Goal: Task Accomplishment & Management: Complete application form

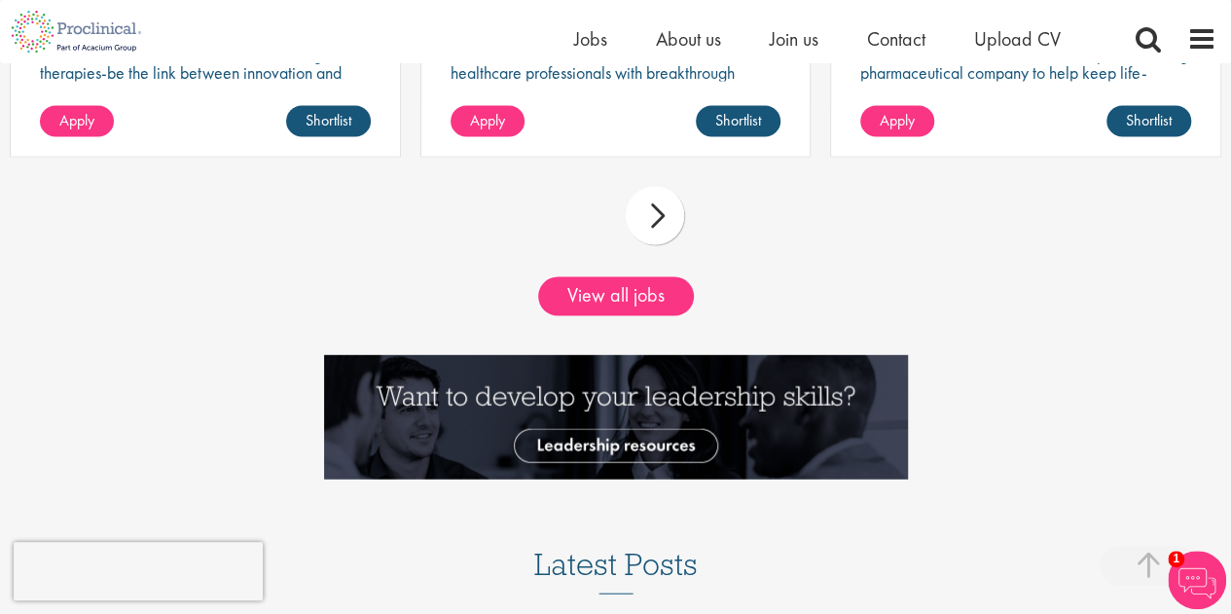
scroll to position [1901, 0]
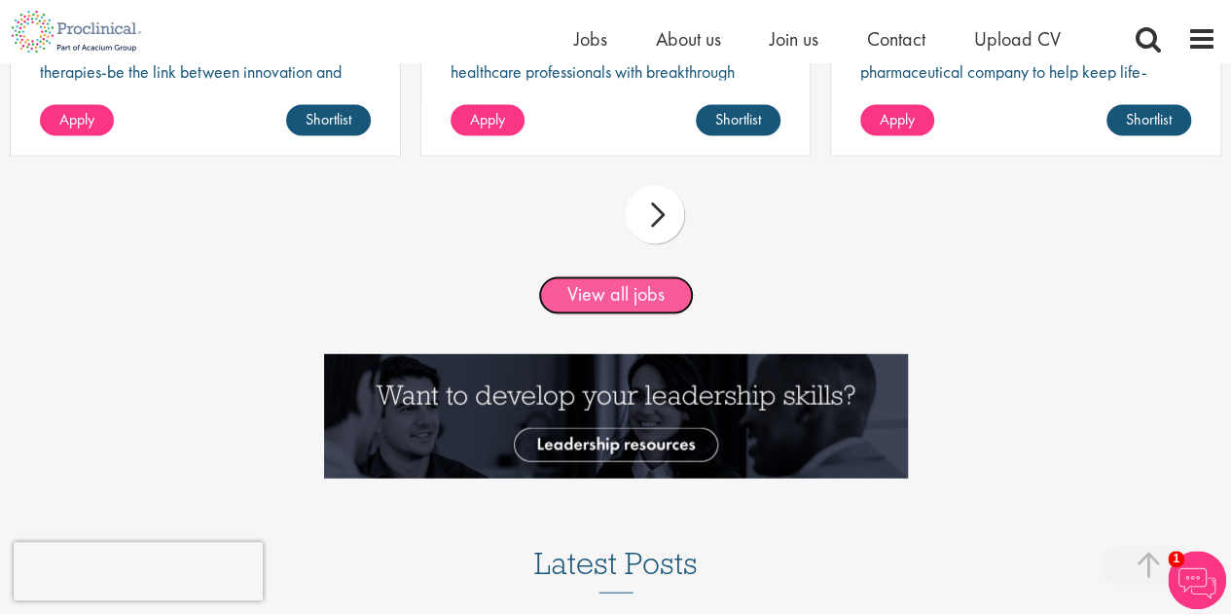
click at [634, 297] on link "View all jobs" at bounding box center [616, 295] width 156 height 39
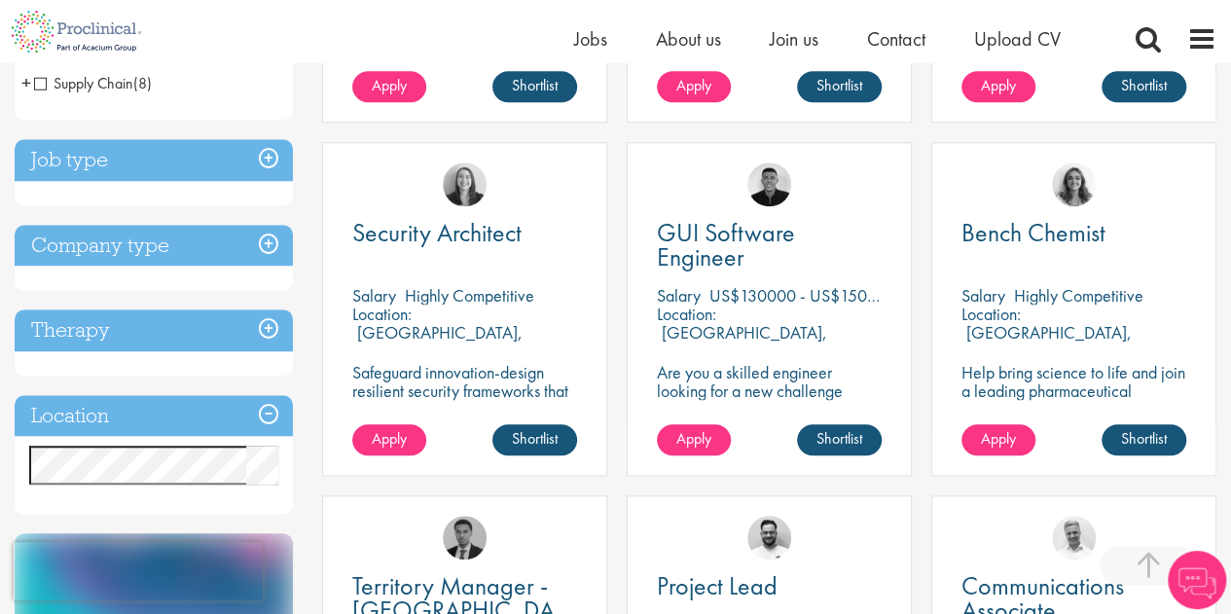
scroll to position [649, 0]
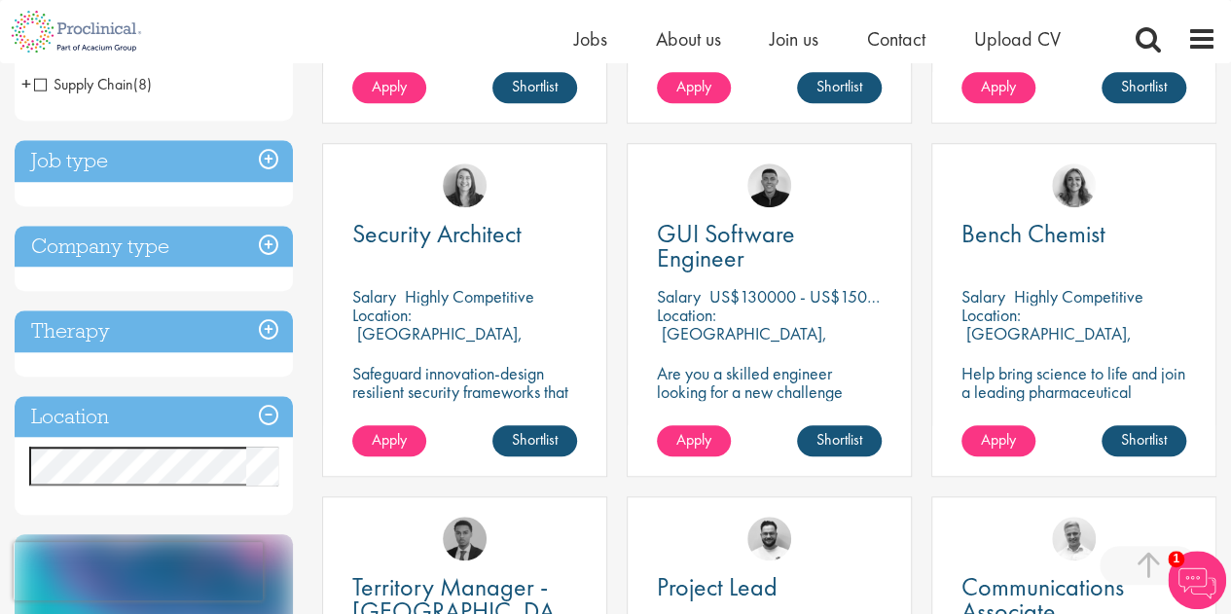
click at [167, 159] on h3 "Job type" at bounding box center [154, 161] width 278 height 42
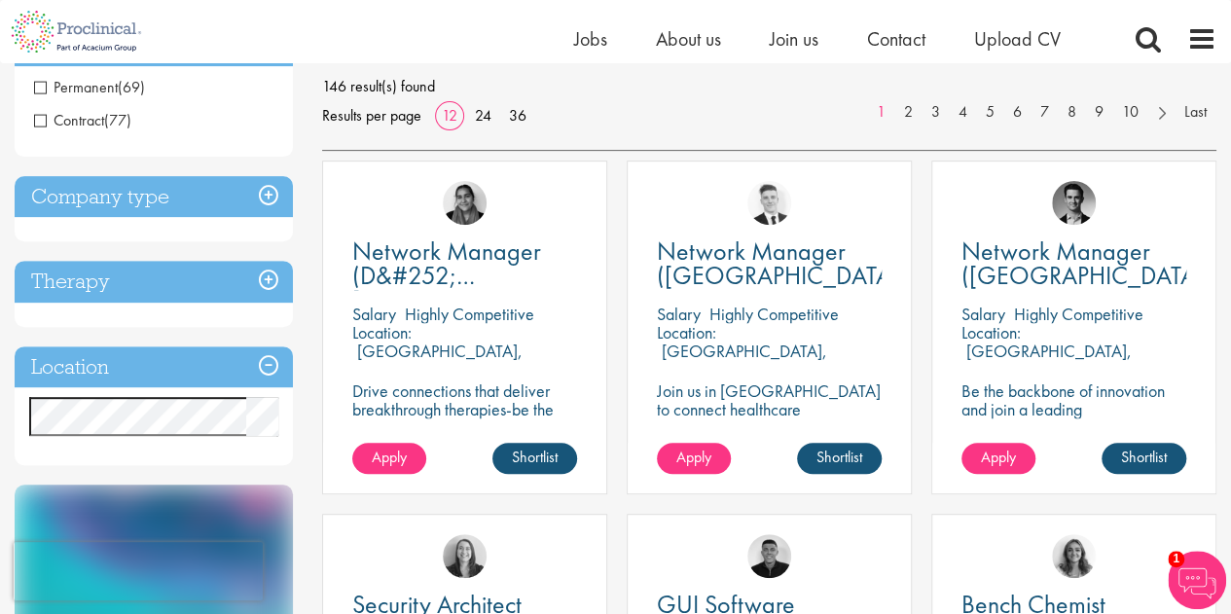
scroll to position [276, 0]
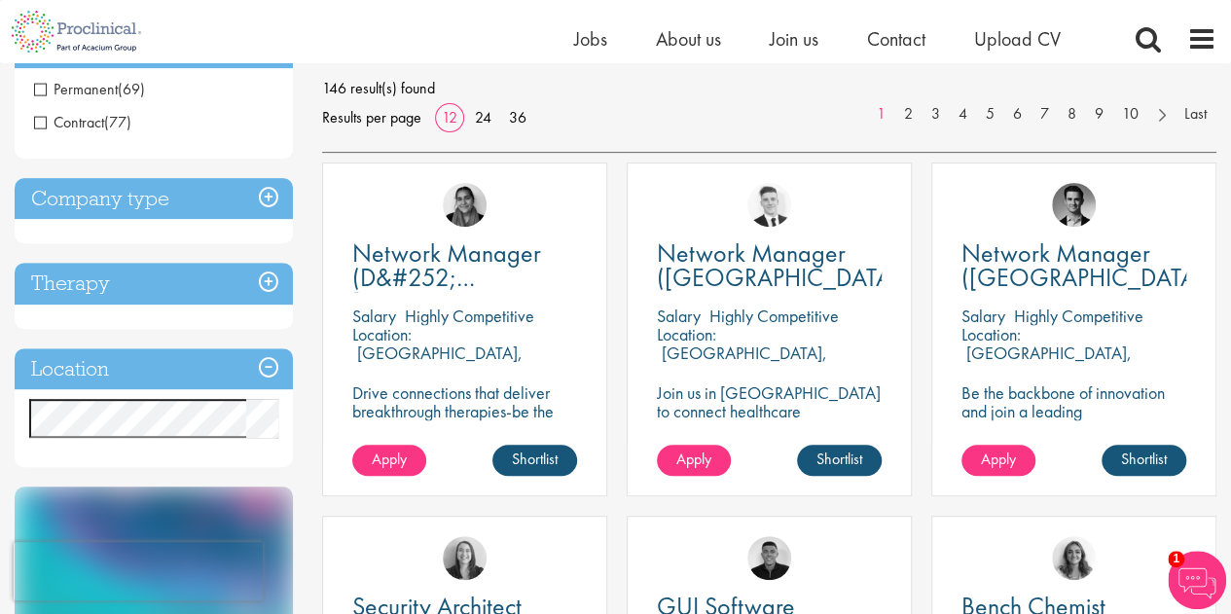
click at [269, 190] on h3 "Company type" at bounding box center [154, 199] width 278 height 42
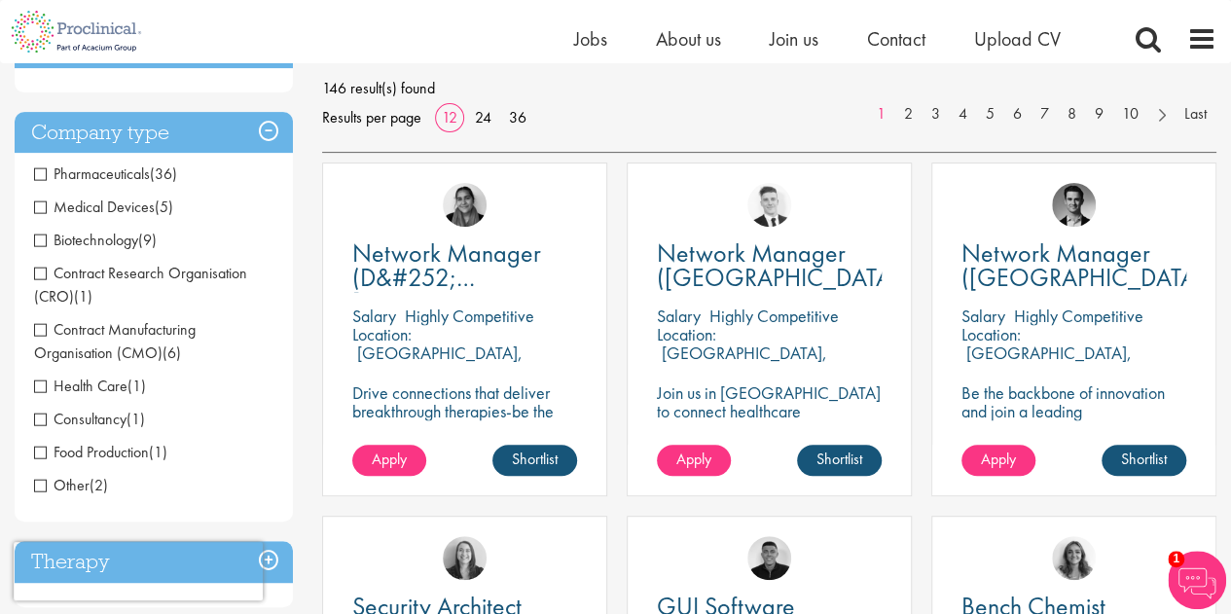
click at [127, 172] on span "Pharmaceuticals" at bounding box center [92, 173] width 116 height 20
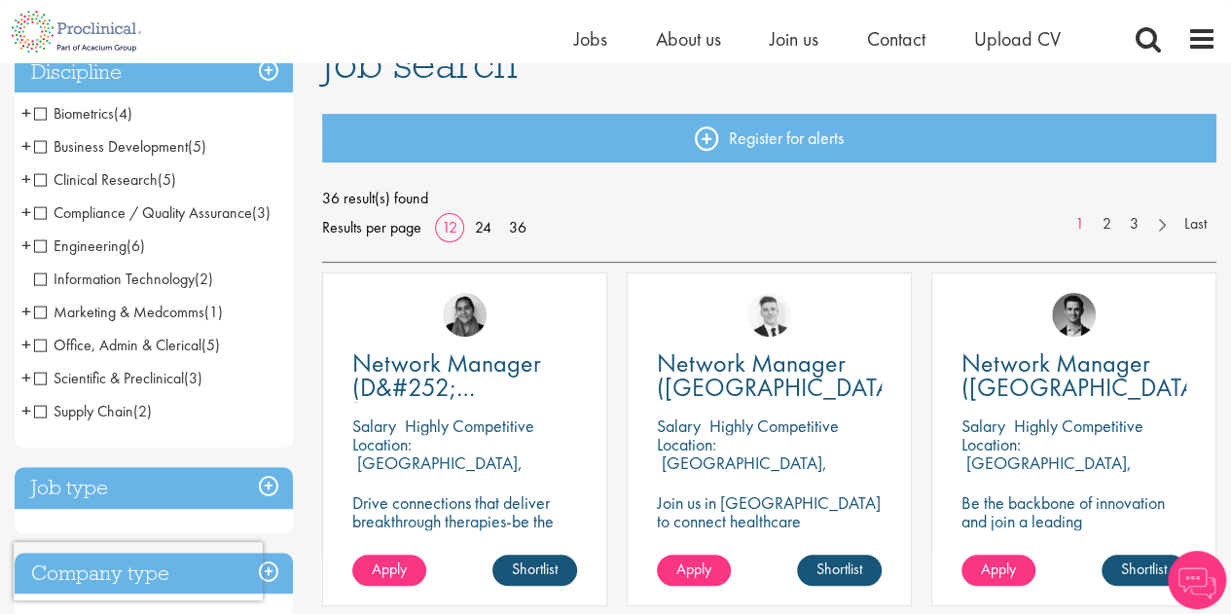
scroll to position [167, 0]
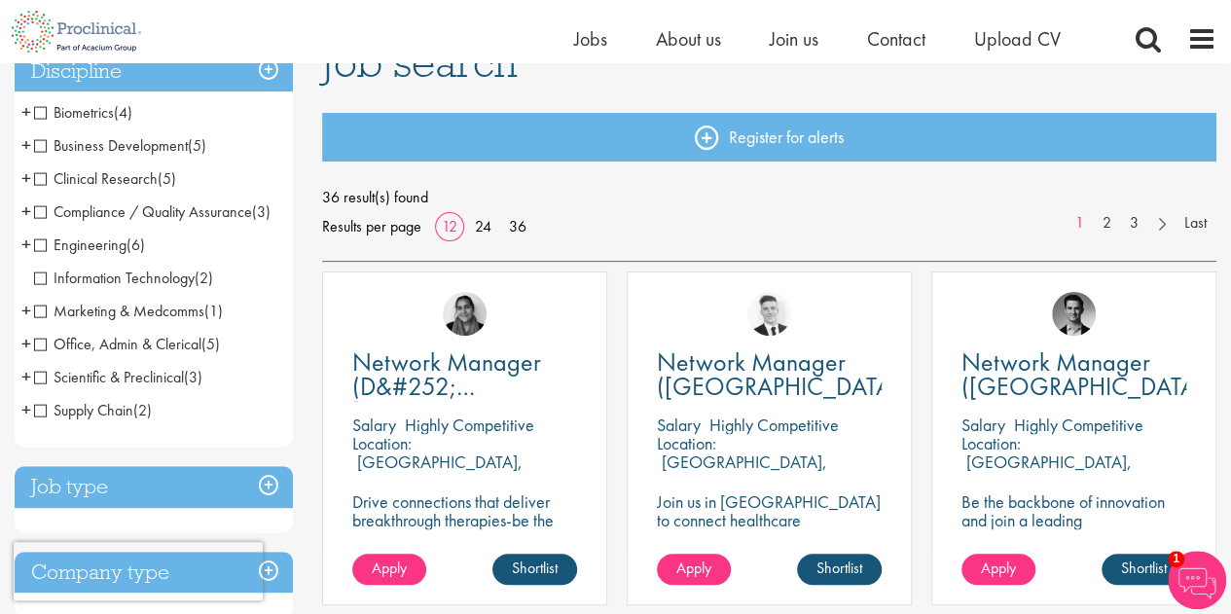
click at [253, 75] on h3 "Discipline" at bounding box center [154, 72] width 278 height 42
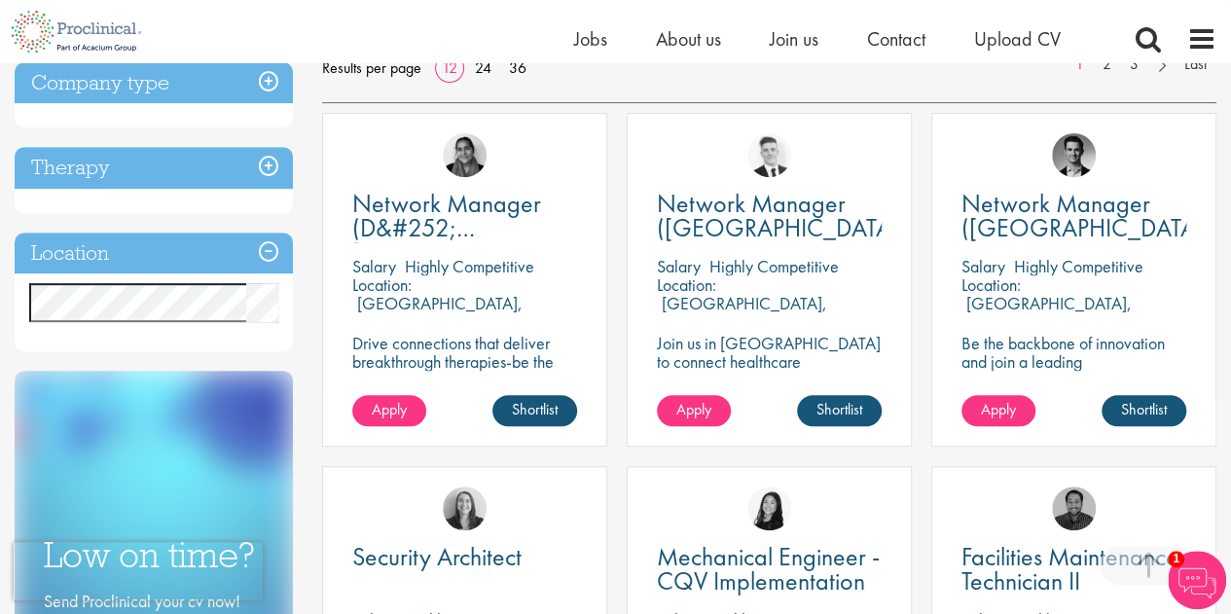
scroll to position [328, 0]
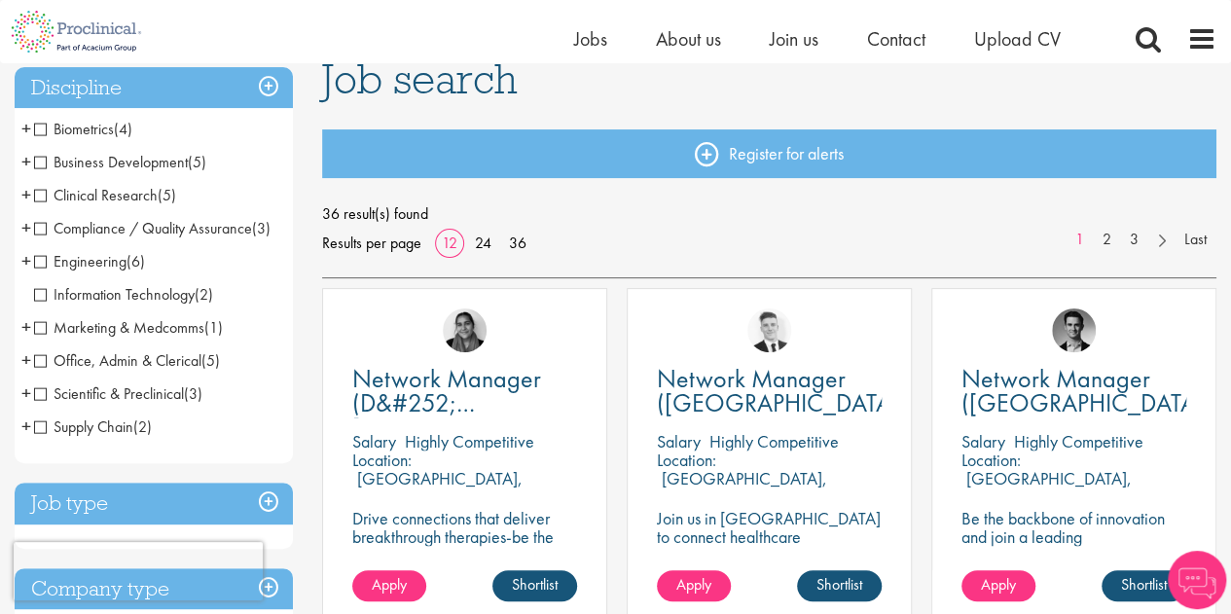
scroll to position [160, 0]
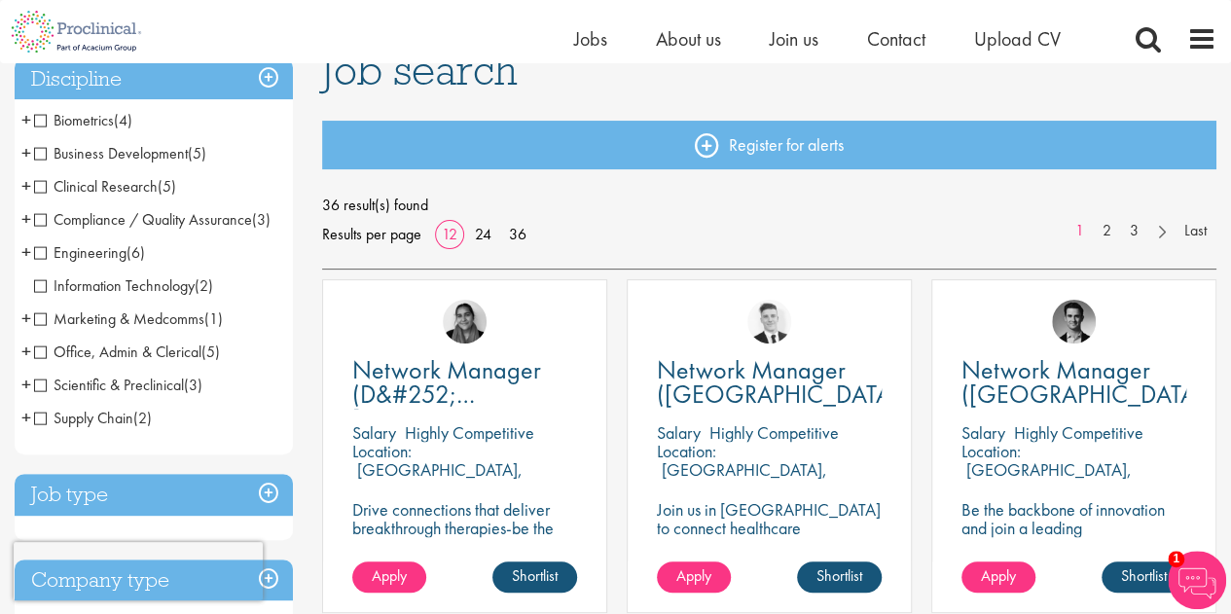
click at [40, 188] on span "Clinical Research" at bounding box center [96, 186] width 124 height 20
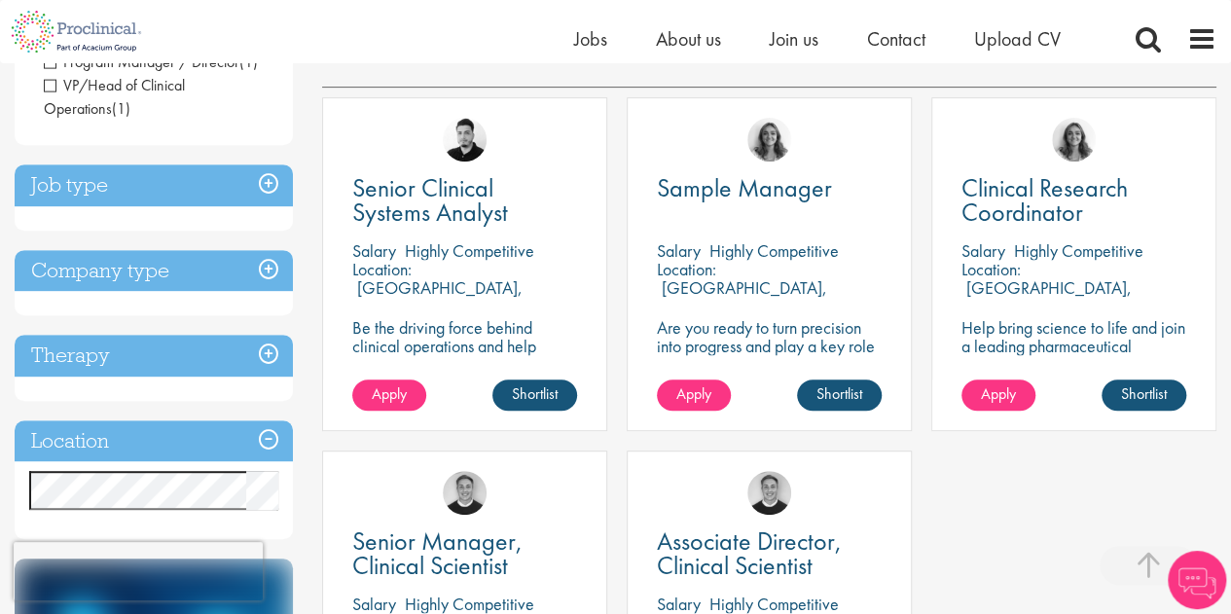
click at [265, 174] on h3 "Job type" at bounding box center [154, 185] width 278 height 42
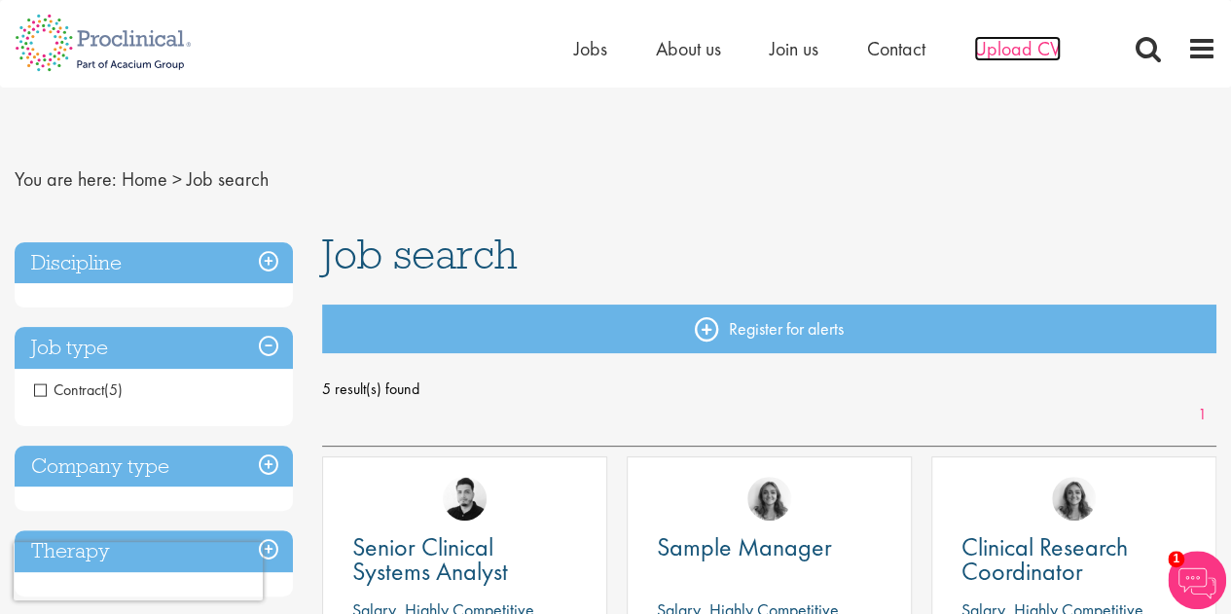
click at [1020, 56] on span "Upload CV" at bounding box center [1017, 48] width 87 height 25
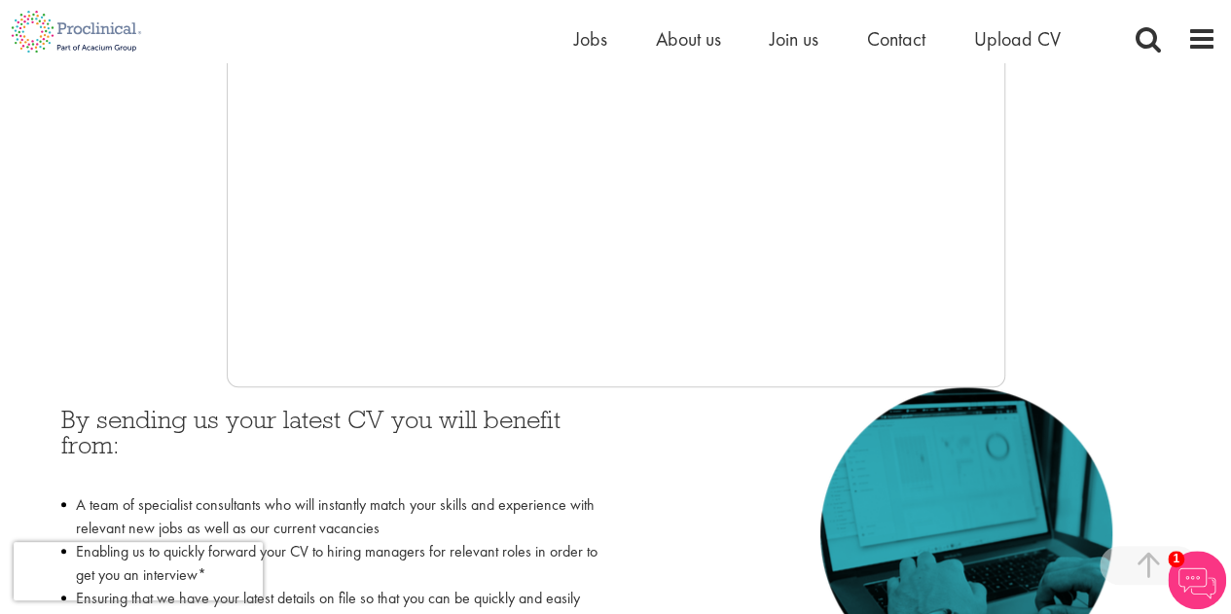
scroll to position [591, 0]
